Goal: Task Accomplishment & Management: Manage account settings

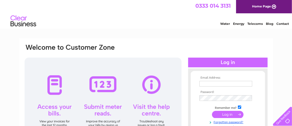
type input "john-seabrook@btconnect.com"
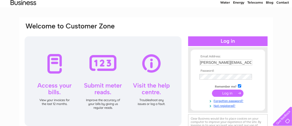
scroll to position [26, 0]
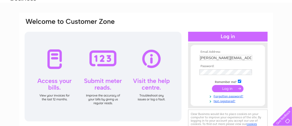
click at [222, 87] on input "submit" at bounding box center [228, 88] width 32 height 7
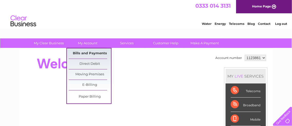
click at [89, 53] on link "Bills and Payments" at bounding box center [90, 54] width 42 height 10
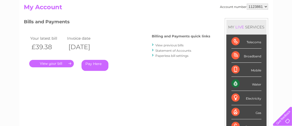
scroll to position [55, 0]
click at [56, 61] on link "." at bounding box center [51, 63] width 45 height 7
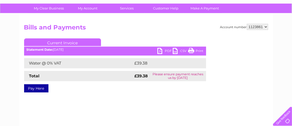
scroll to position [34, 0]
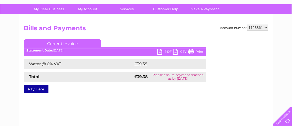
click at [158, 51] on link "PDF" at bounding box center [165, 52] width 15 height 7
